Goal: Obtain resource: Obtain resource

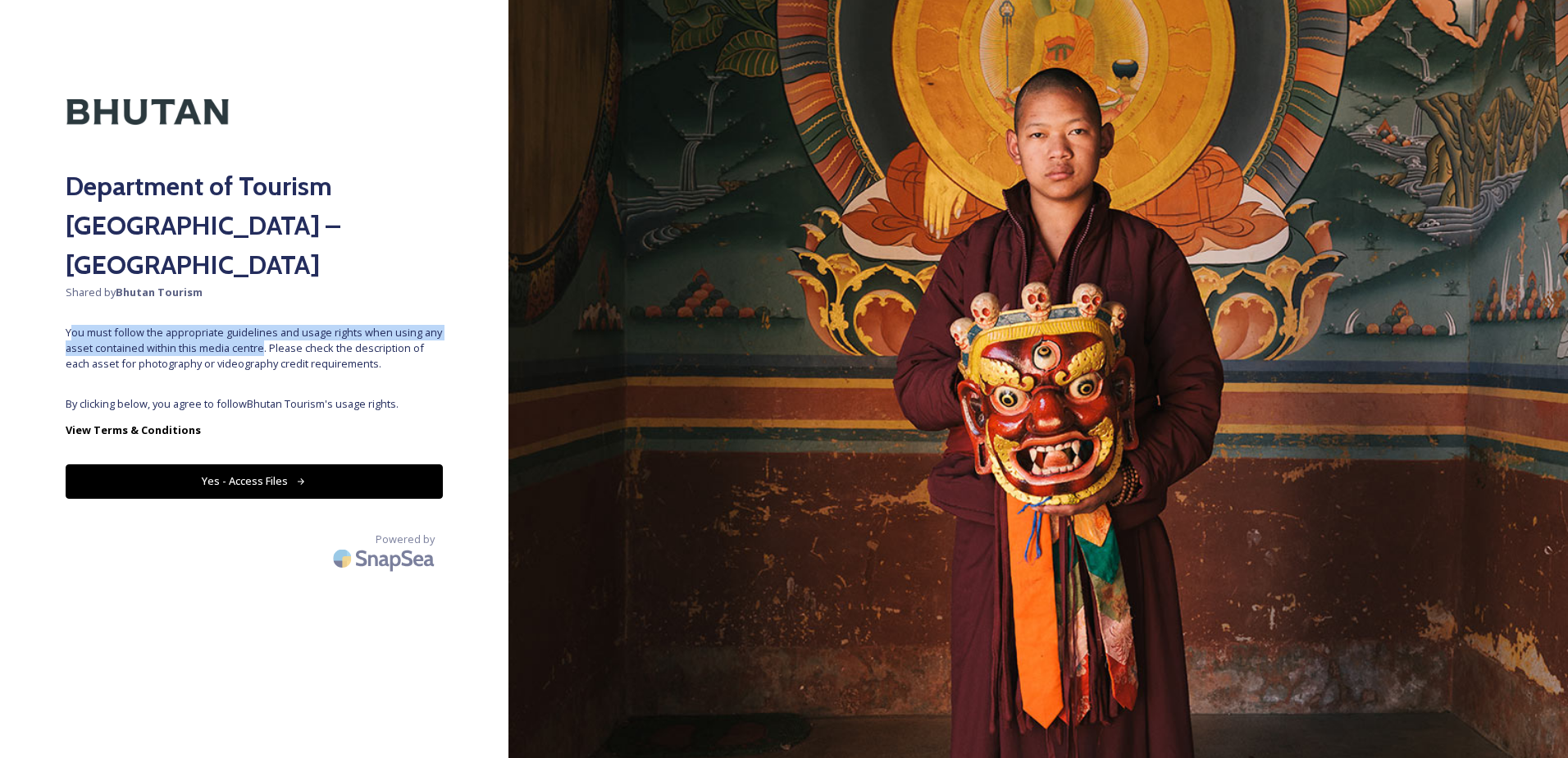
drag, startPoint x: 73, startPoint y: 284, endPoint x: 261, endPoint y: 302, distance: 188.9
click at [261, 302] on div "Department of Tourism [GEOGRAPHIC_DATA] – Brand Centre Shared by Bhutan Tourism…" at bounding box center [254, 378] width 509 height 626
click at [261, 325] on span "You must follow the appropriate guidelines and usage rights when using any asse…" at bounding box center [254, 348] width 377 height 48
drag, startPoint x: 393, startPoint y: 324, endPoint x: 117, endPoint y: 283, distance: 279.0
click at [117, 283] on div "Department of Tourism [GEOGRAPHIC_DATA] – Brand Centre Shared by Bhutan Tourism…" at bounding box center [254, 378] width 509 height 626
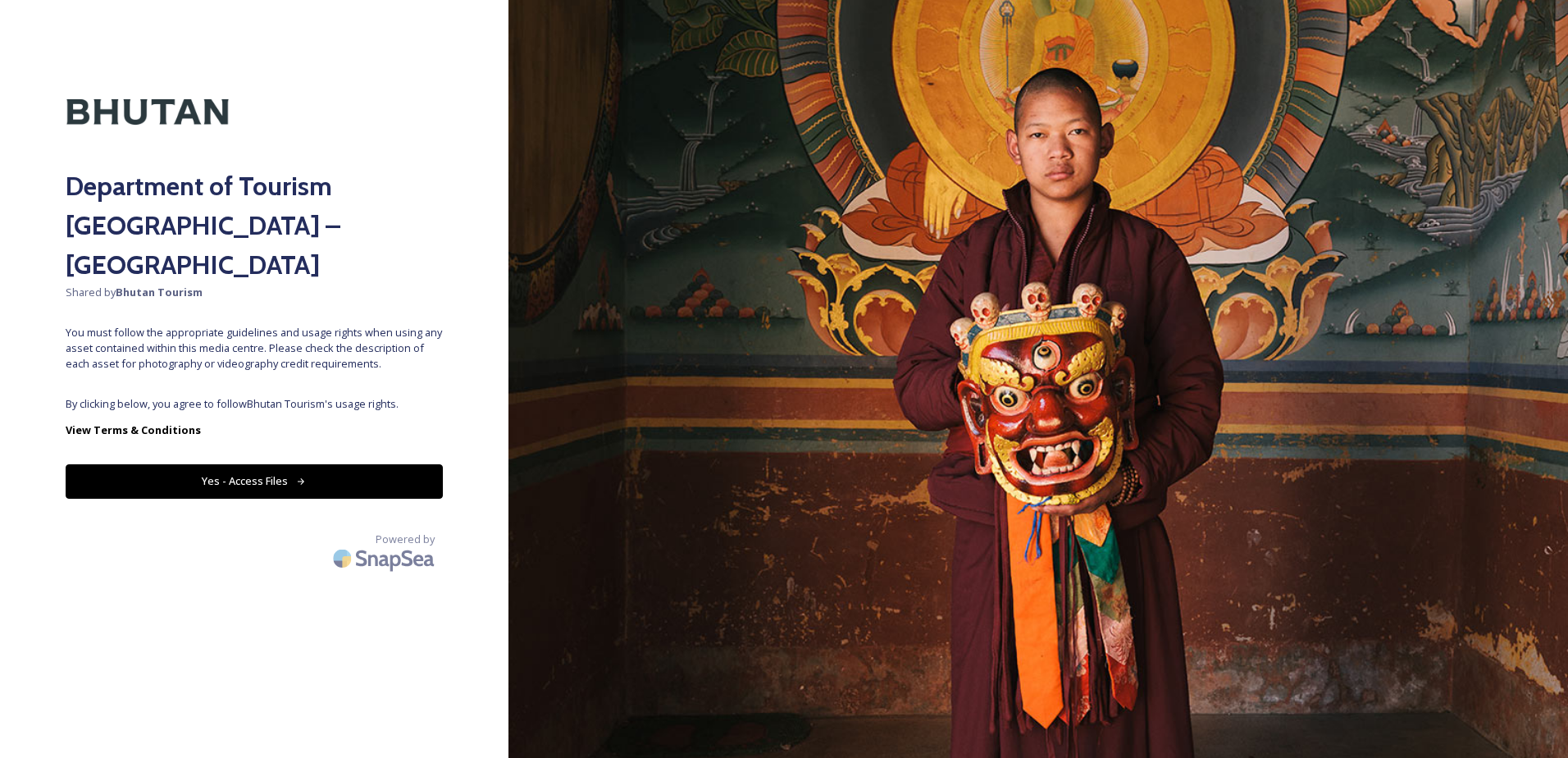
click at [111, 282] on div "Department of Tourism [GEOGRAPHIC_DATA] – Brand Centre Shared by Bhutan Tourism…" at bounding box center [254, 378] width 509 height 626
click at [224, 464] on button "Yes - Access Files" at bounding box center [254, 481] width 377 height 34
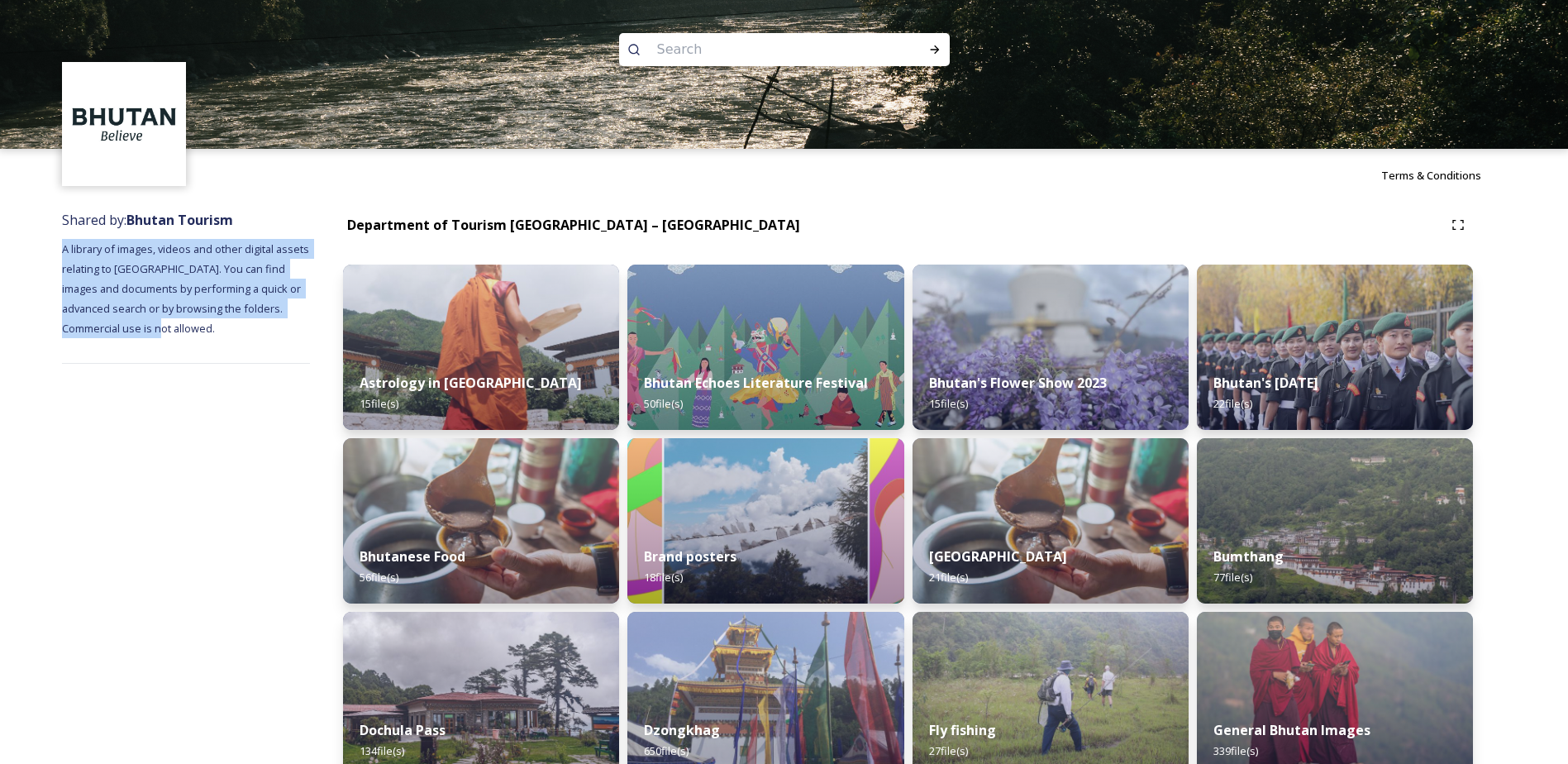
drag, startPoint x: 146, startPoint y: 323, endPoint x: 59, endPoint y: 247, distance: 115.5
drag, startPoint x: 124, startPoint y: 268, endPoint x: 208, endPoint y: 322, distance: 99.9
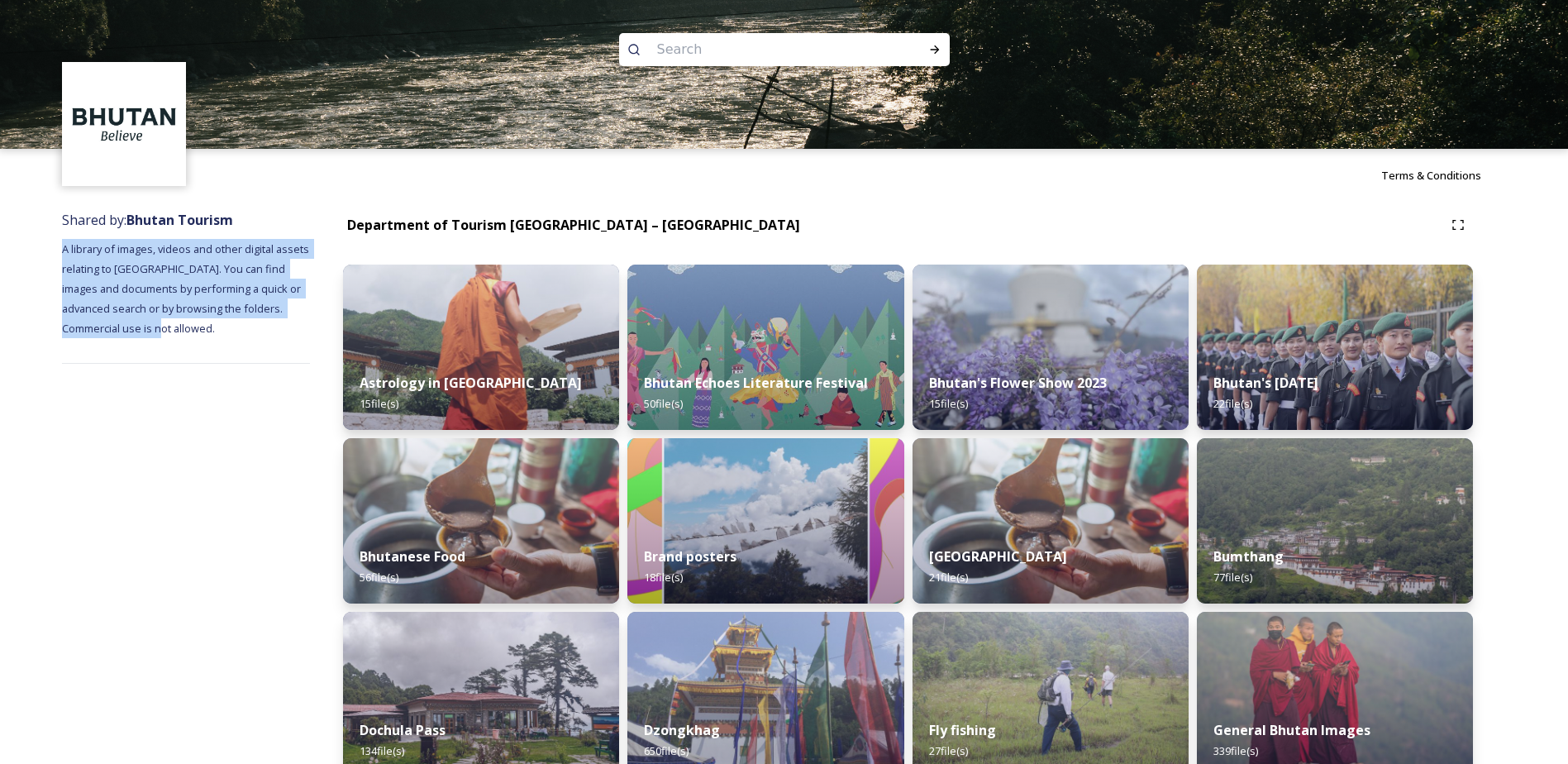
drag, startPoint x: 208, startPoint y: 322, endPoint x: 76, endPoint y: 262, distance: 145.0
click at [75, 262] on span "A library of images, videos and other digital assets relating to [GEOGRAPHIC_DA…" at bounding box center [186, 288] width 249 height 94
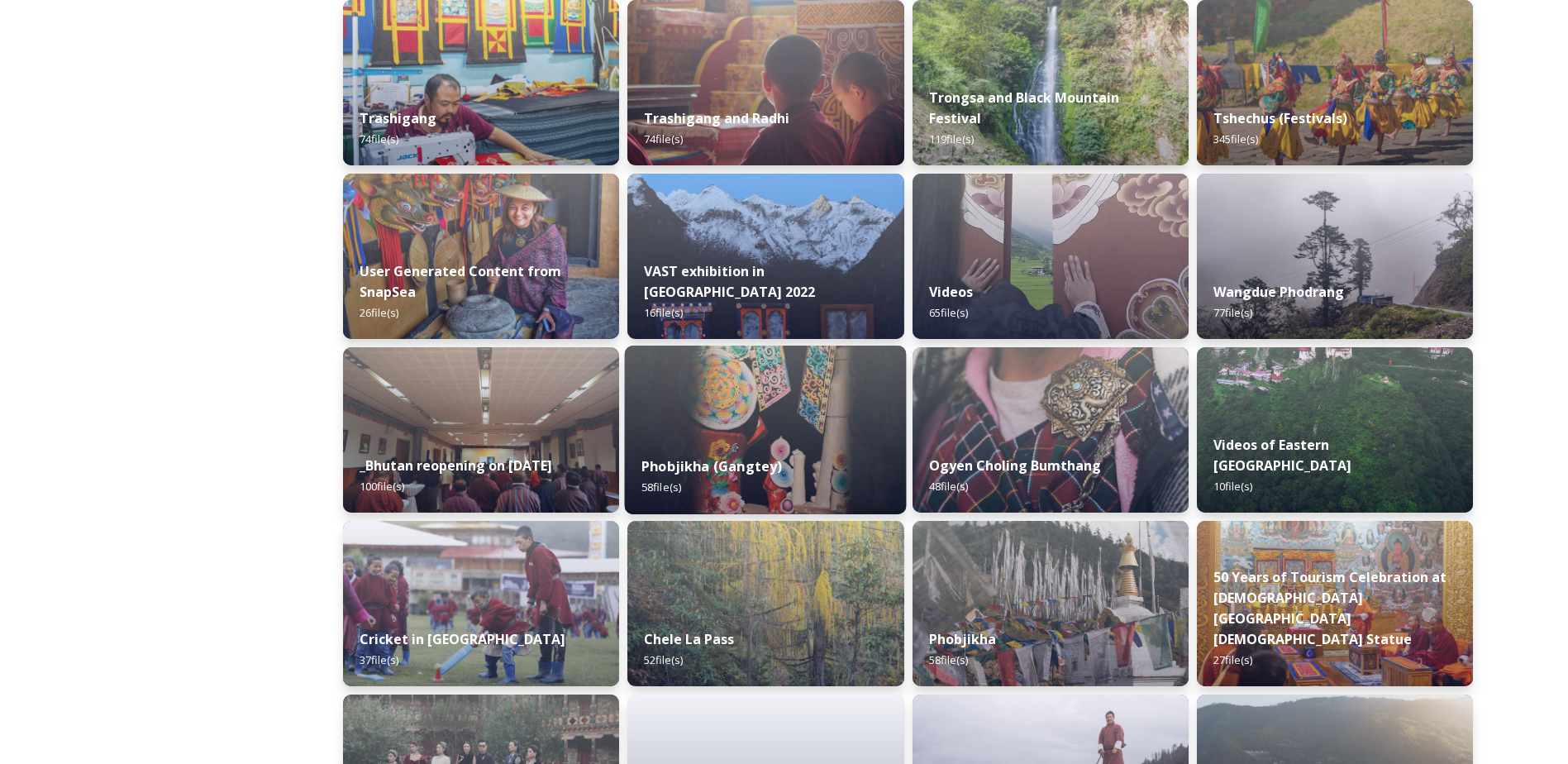
scroll to position [1735, 0]
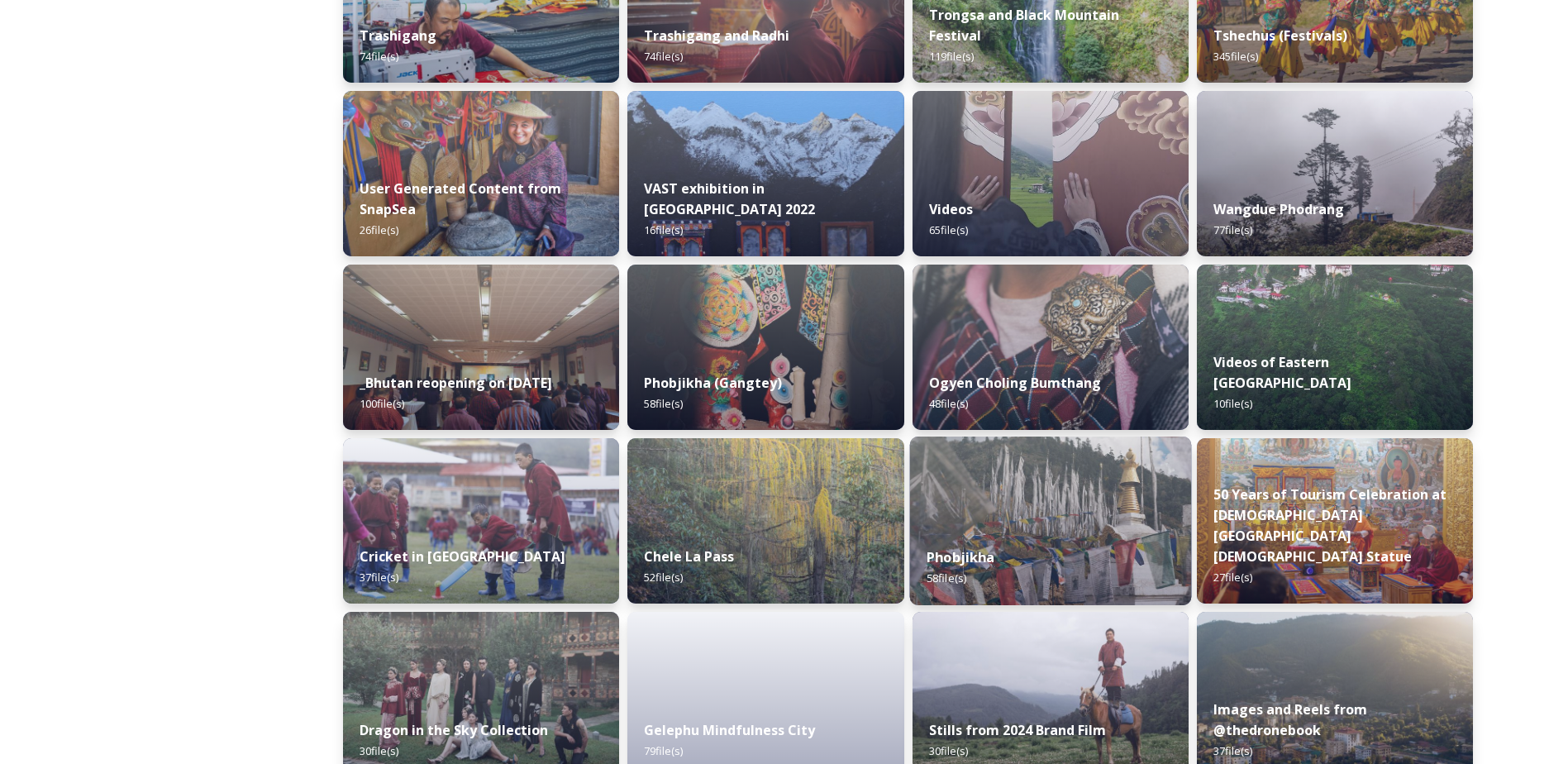
click at [1032, 522] on img at bounding box center [1049, 520] width 281 height 168
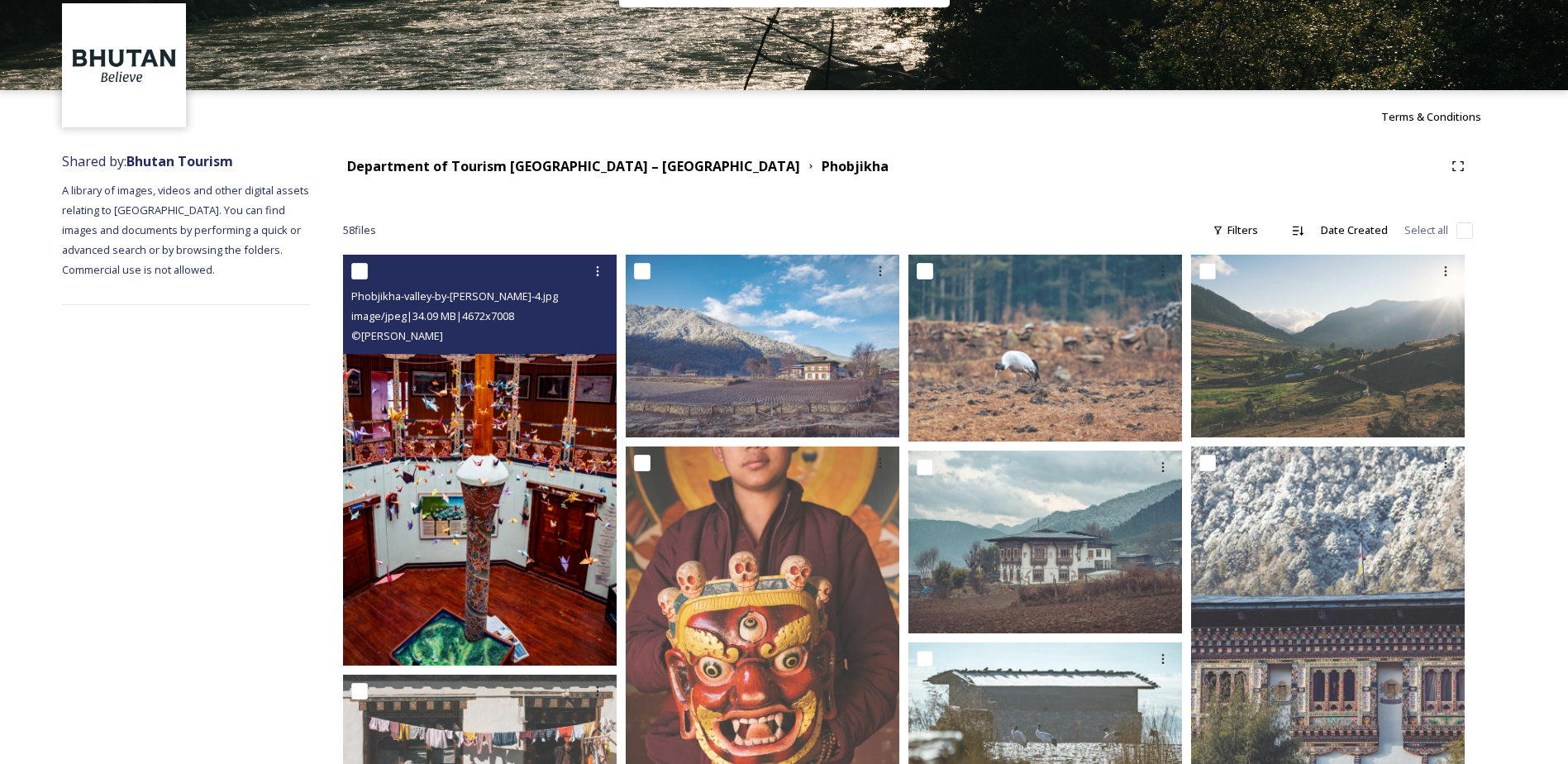
scroll to position [83, 0]
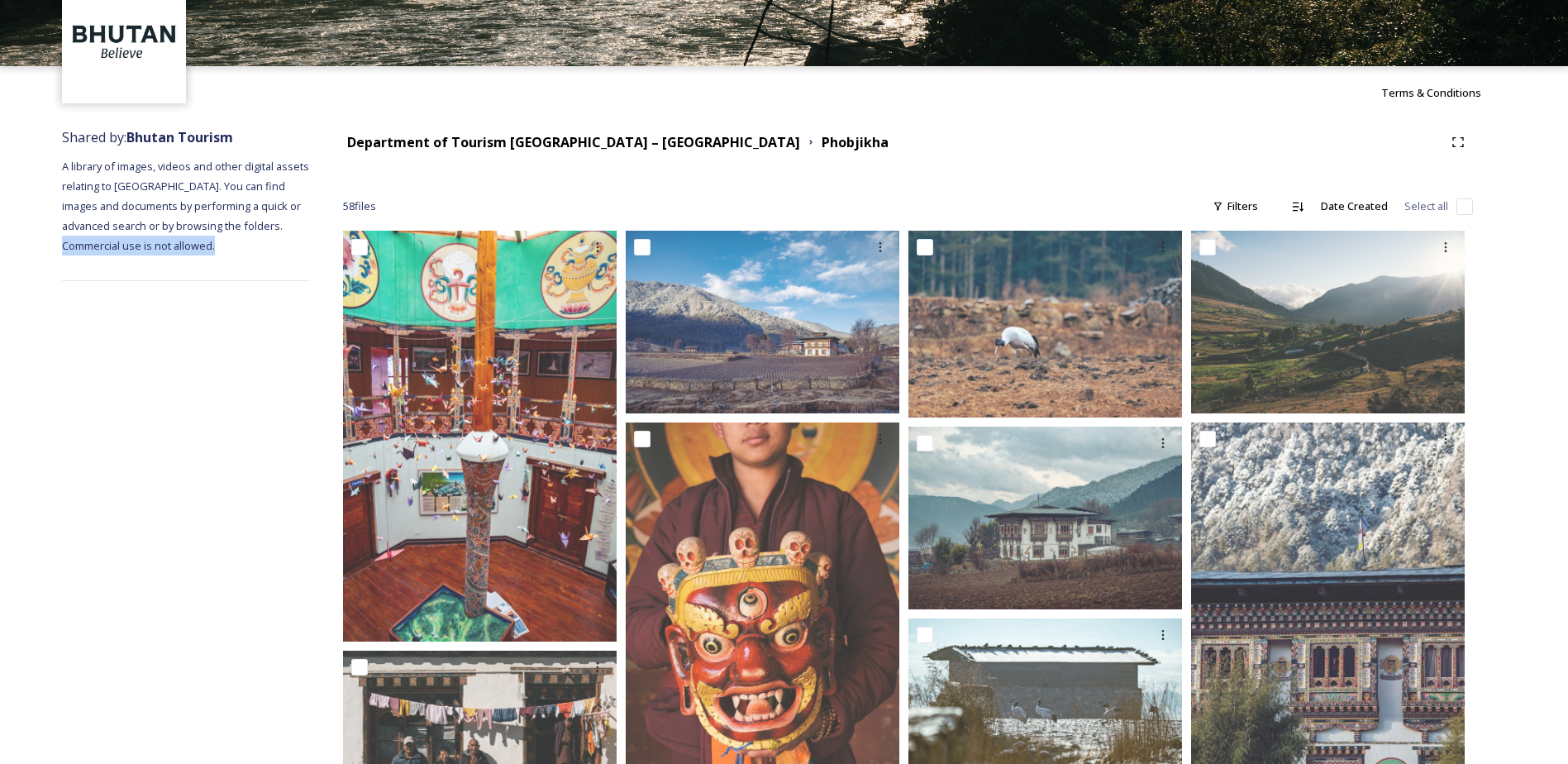
drag, startPoint x: 209, startPoint y: 256, endPoint x: 54, endPoint y: 241, distance: 155.7
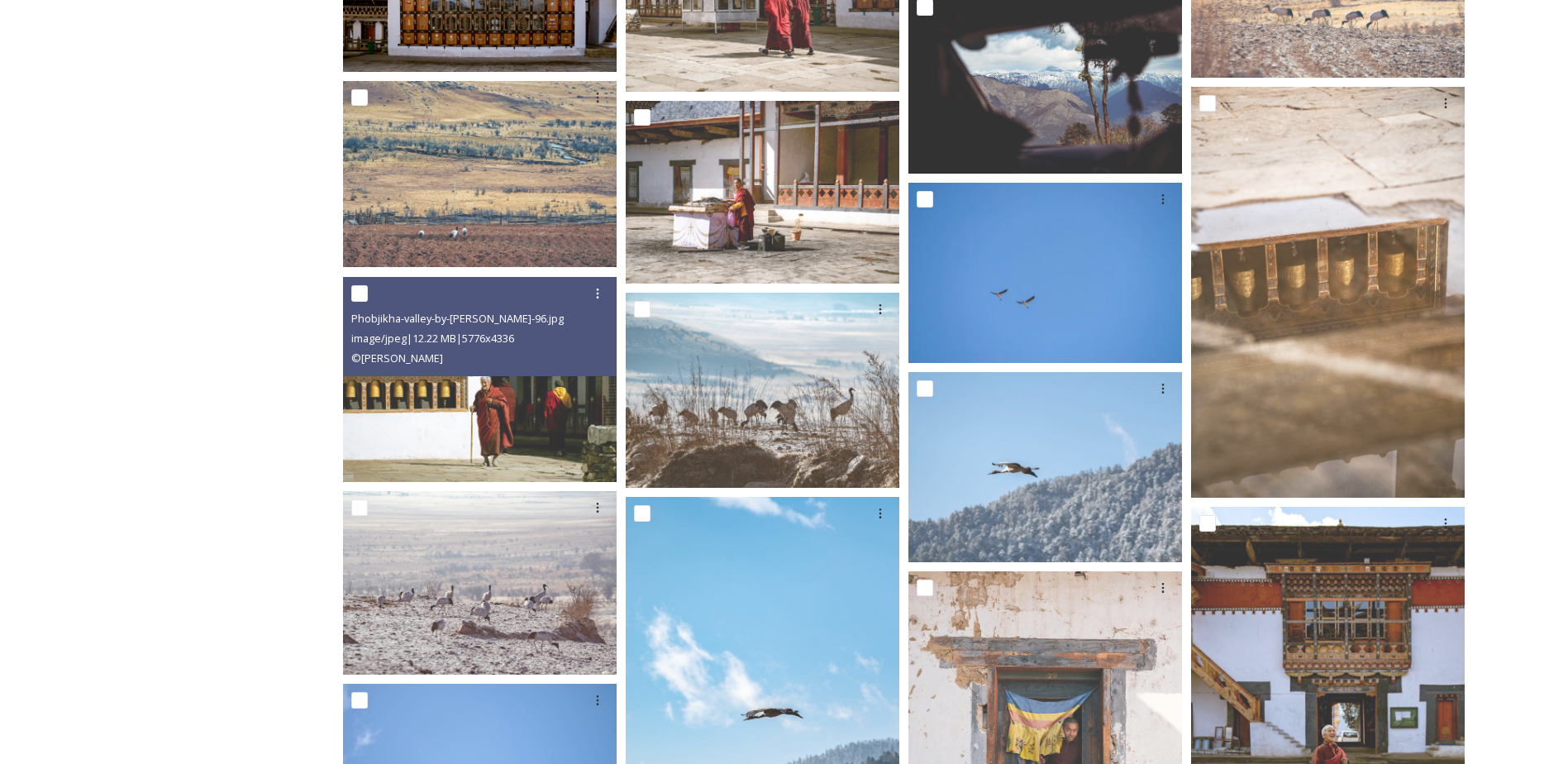
scroll to position [2066, 0]
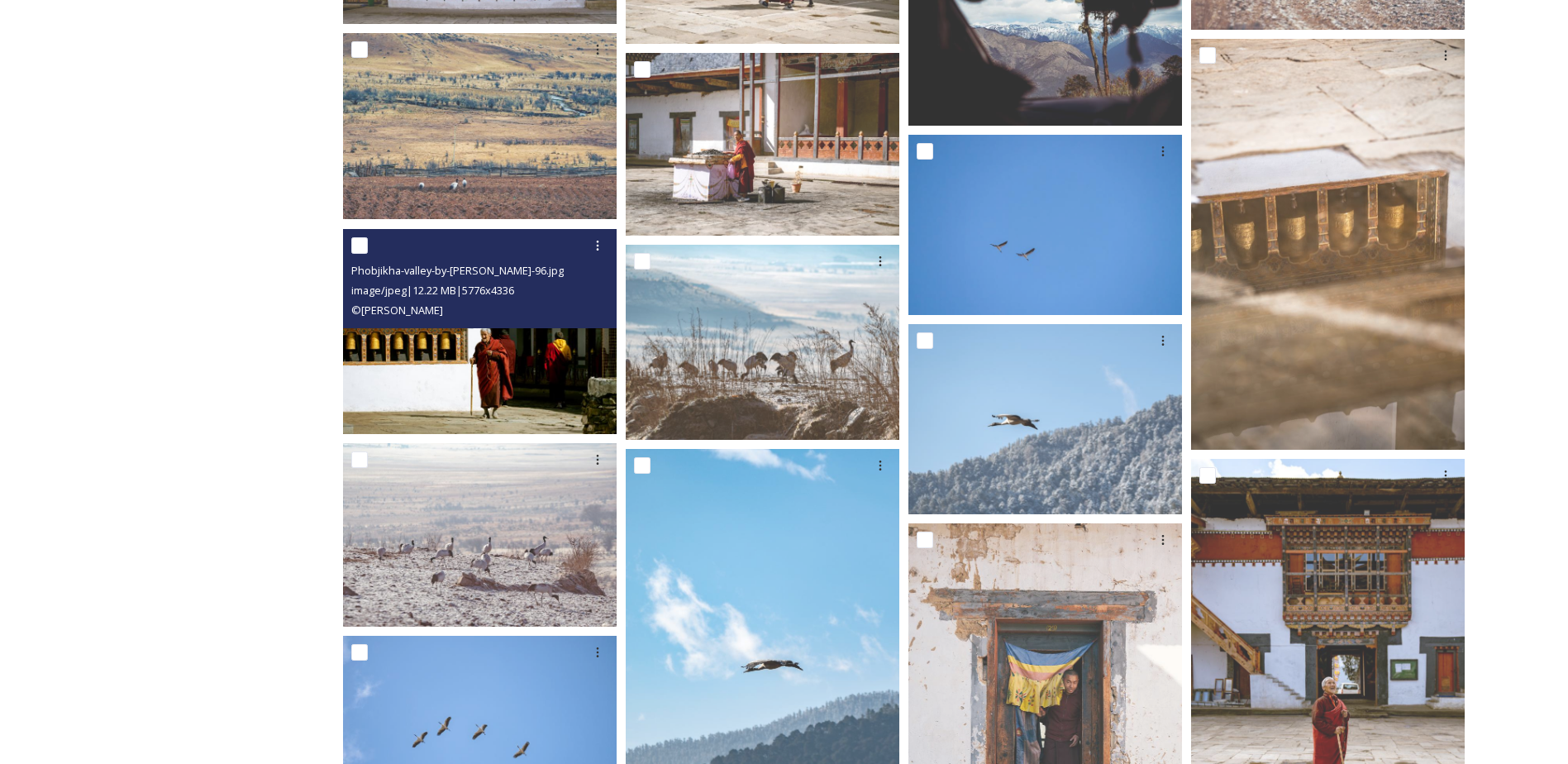
click at [424, 342] on img at bounding box center [479, 331] width 274 height 205
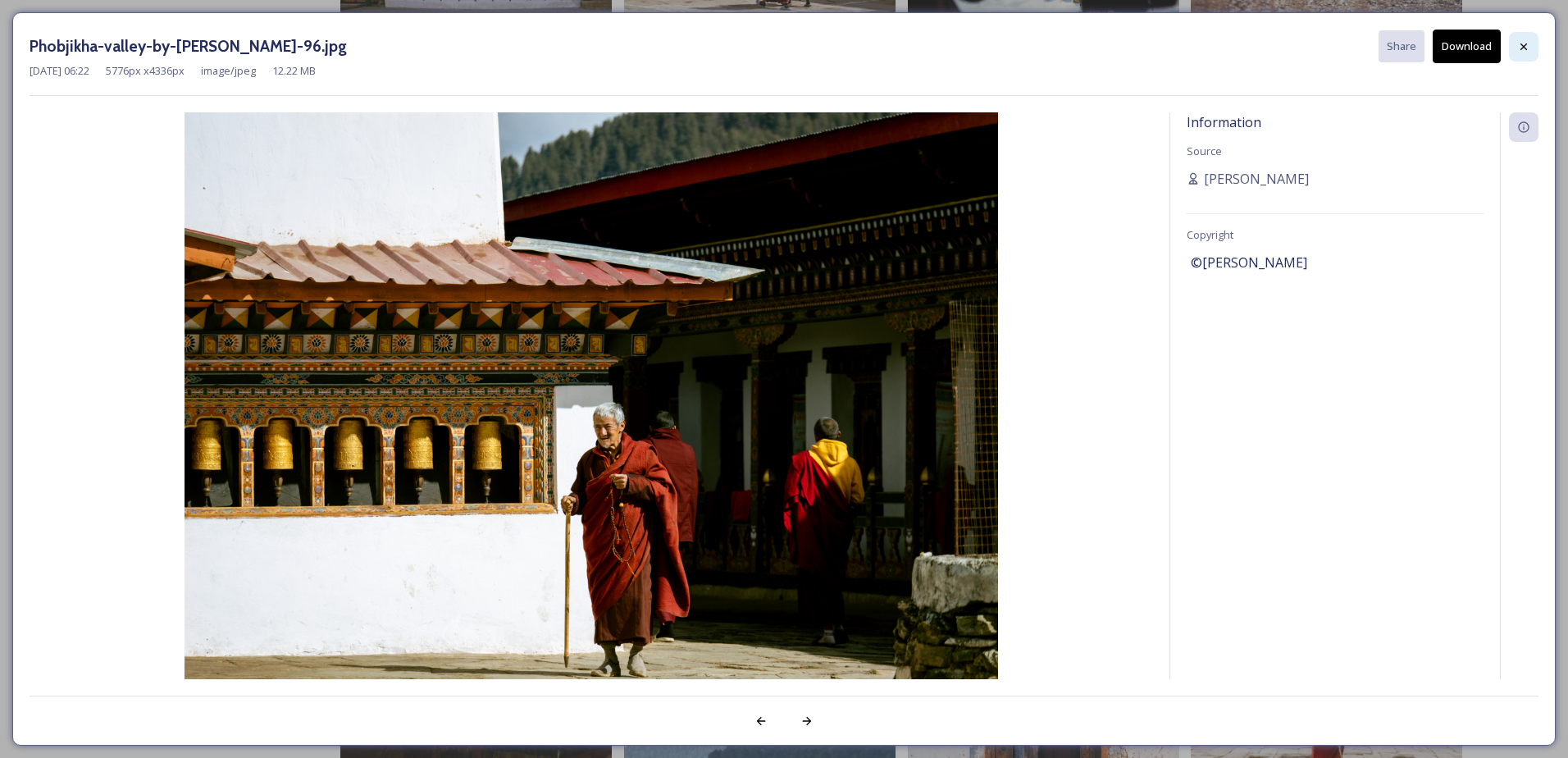
click at [1529, 40] on icon at bounding box center [1524, 47] width 13 height 13
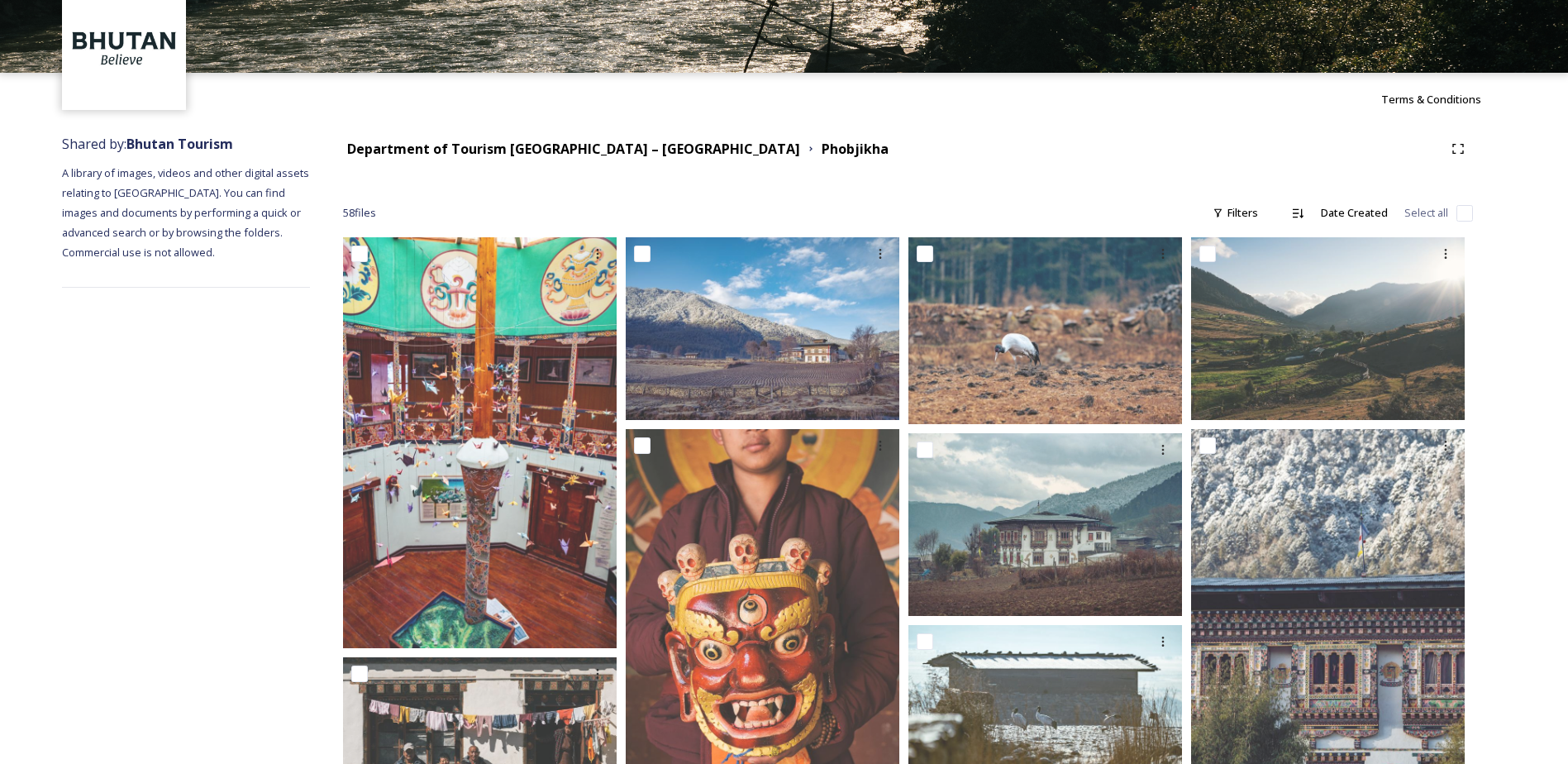
scroll to position [166, 0]
